Goal: Task Accomplishment & Management: Manage account settings

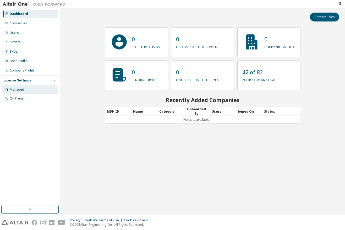
click at [25, 90] on div "Managed" at bounding box center [30, 89] width 56 height 8
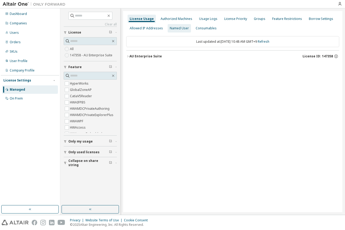
click at [174, 29] on div "Named User" at bounding box center [179, 28] width 19 height 4
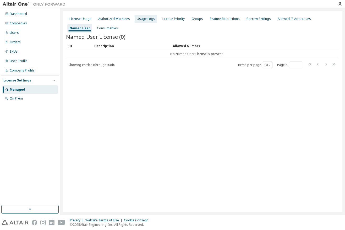
click at [141, 21] on div "Usage Logs" at bounding box center [145, 19] width 22 height 8
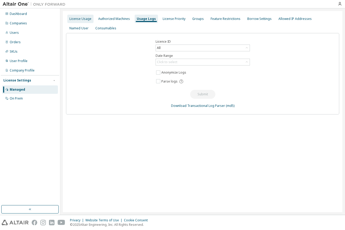
click at [82, 20] on div "License Usage" at bounding box center [80, 19] width 22 height 4
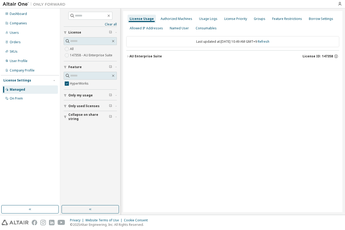
click at [128, 57] on icon "button" at bounding box center [127, 56] width 1 height 2
click at [132, 67] on icon "button" at bounding box center [132, 66] width 3 height 3
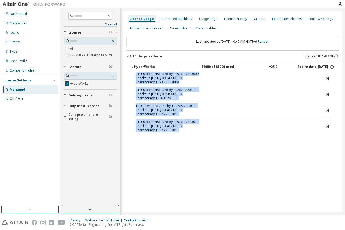
drag, startPoint x: 209, startPoint y: 135, endPoint x: 133, endPoint y: 73, distance: 98.2
click at [133, 73] on div "HyperWorks 63000 of 81000 used v25.0 Expire date: [DATE] 21000 license(s) used …" at bounding box center [232, 98] width 213 height 75
copy div "21000 license(s) used by 1093@Z2303009 Checkout: [DATE] 09:04 GMT+9 Share Strin…"
click at [178, 21] on div "Authorized Machines" at bounding box center [176, 19] width 36 height 8
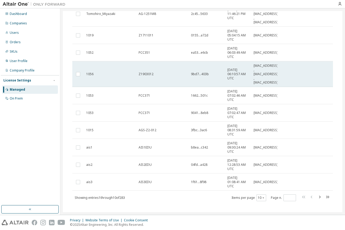
scroll to position [73, 0]
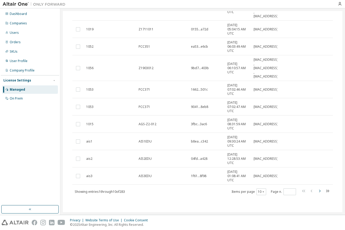
click at [316, 190] on icon "button" at bounding box center [319, 191] width 6 height 6
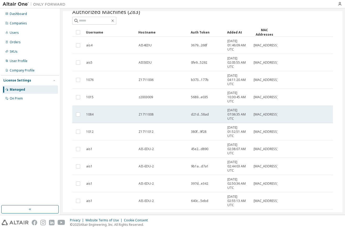
scroll to position [56, 0]
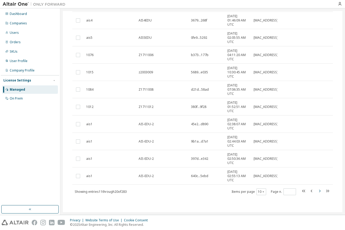
click at [316, 191] on icon "button" at bounding box center [319, 191] width 6 height 6
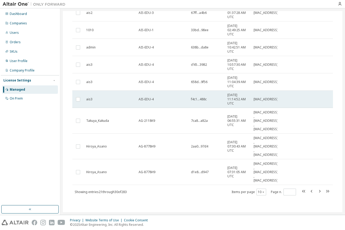
scroll to position [81, 0]
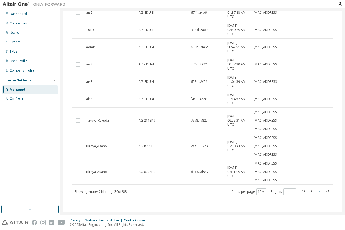
click at [316, 190] on icon "button" at bounding box center [319, 191] width 6 height 6
type input "*"
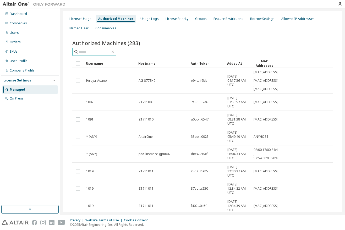
click at [89, 53] on input "text" at bounding box center [94, 51] width 31 height 5
paste input "********"
type input "********"
type input "*"
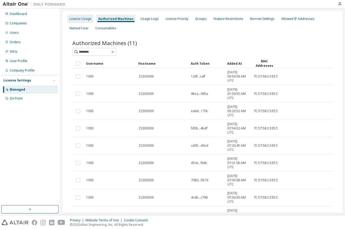
click at [83, 19] on div "License Usage" at bounding box center [80, 19] width 22 height 4
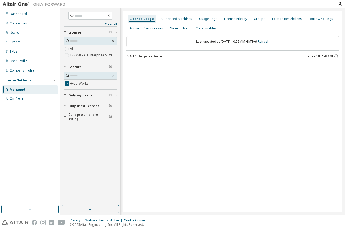
click at [128, 56] on icon "button" at bounding box center [127, 56] width 3 height 3
click at [133, 66] on icon "button" at bounding box center [132, 66] width 3 height 3
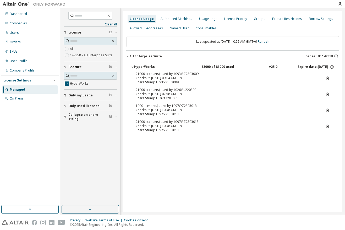
click at [268, 172] on div "License Usage Authorized Machines Usage Logs License Priority Groups Feature Re…" at bounding box center [232, 111] width 219 height 201
